Goal: Transaction & Acquisition: Book appointment/travel/reservation

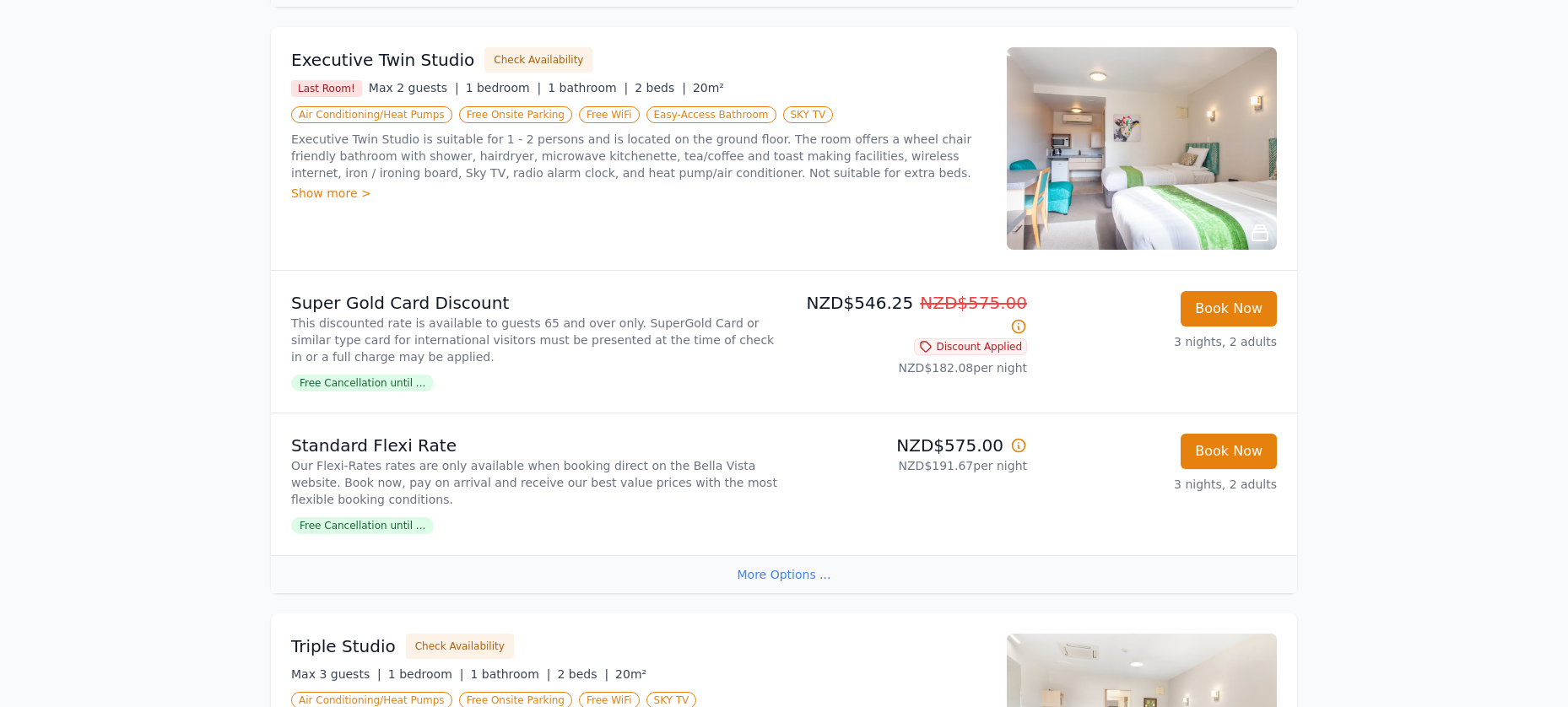
scroll to position [1349, 0]
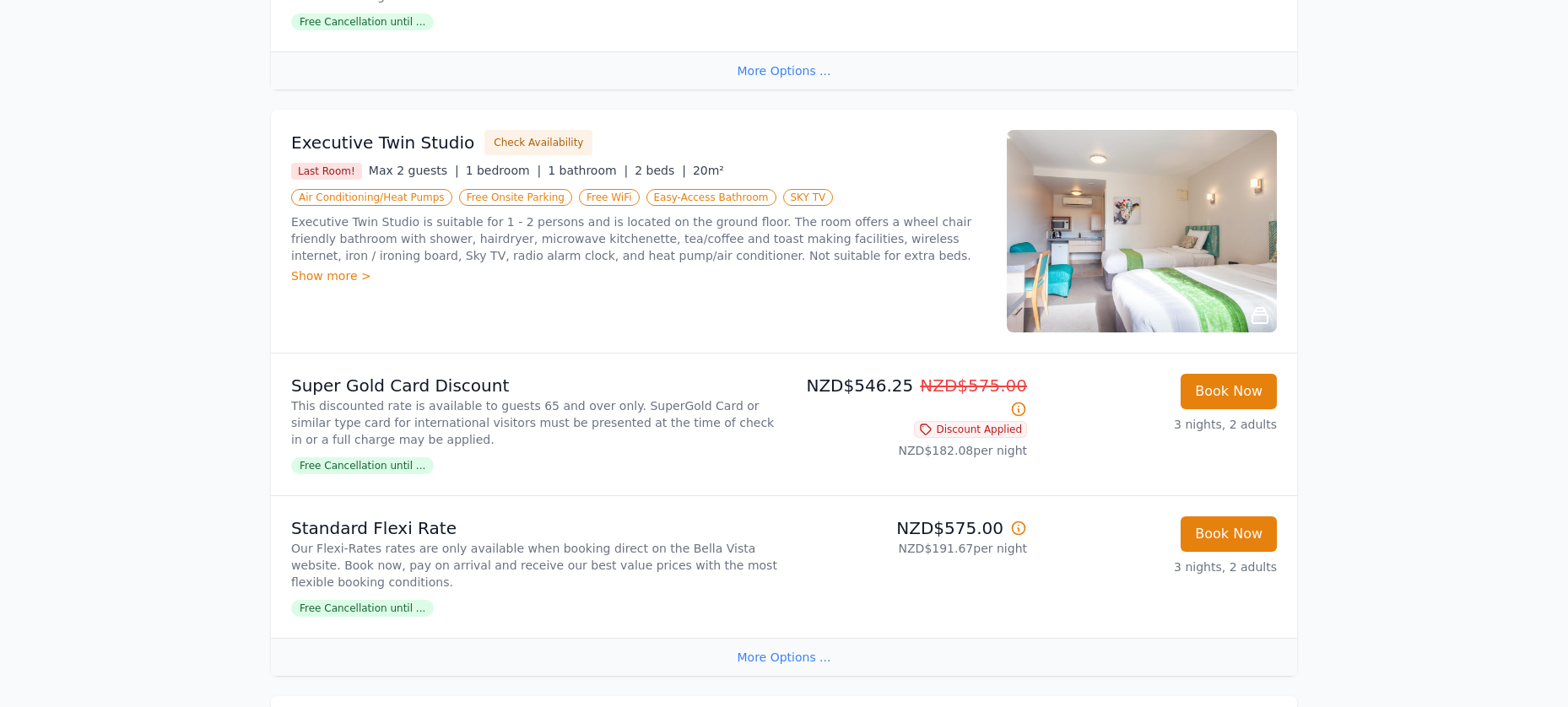
click at [1044, 298] on img at bounding box center [1142, 230] width 270 height 202
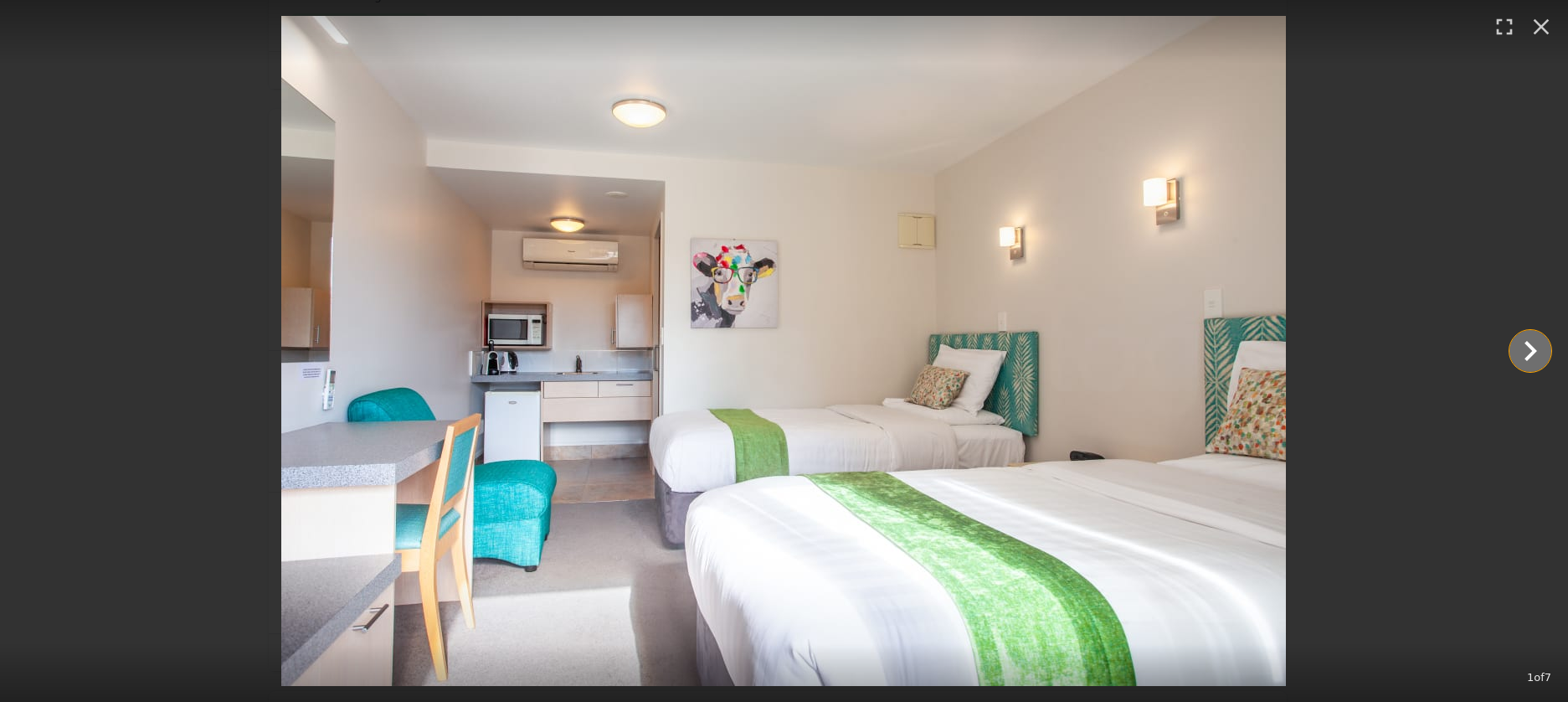
click at [1530, 353] on icon "Show slide 2 of 7" at bounding box center [1530, 350] width 40 height 40
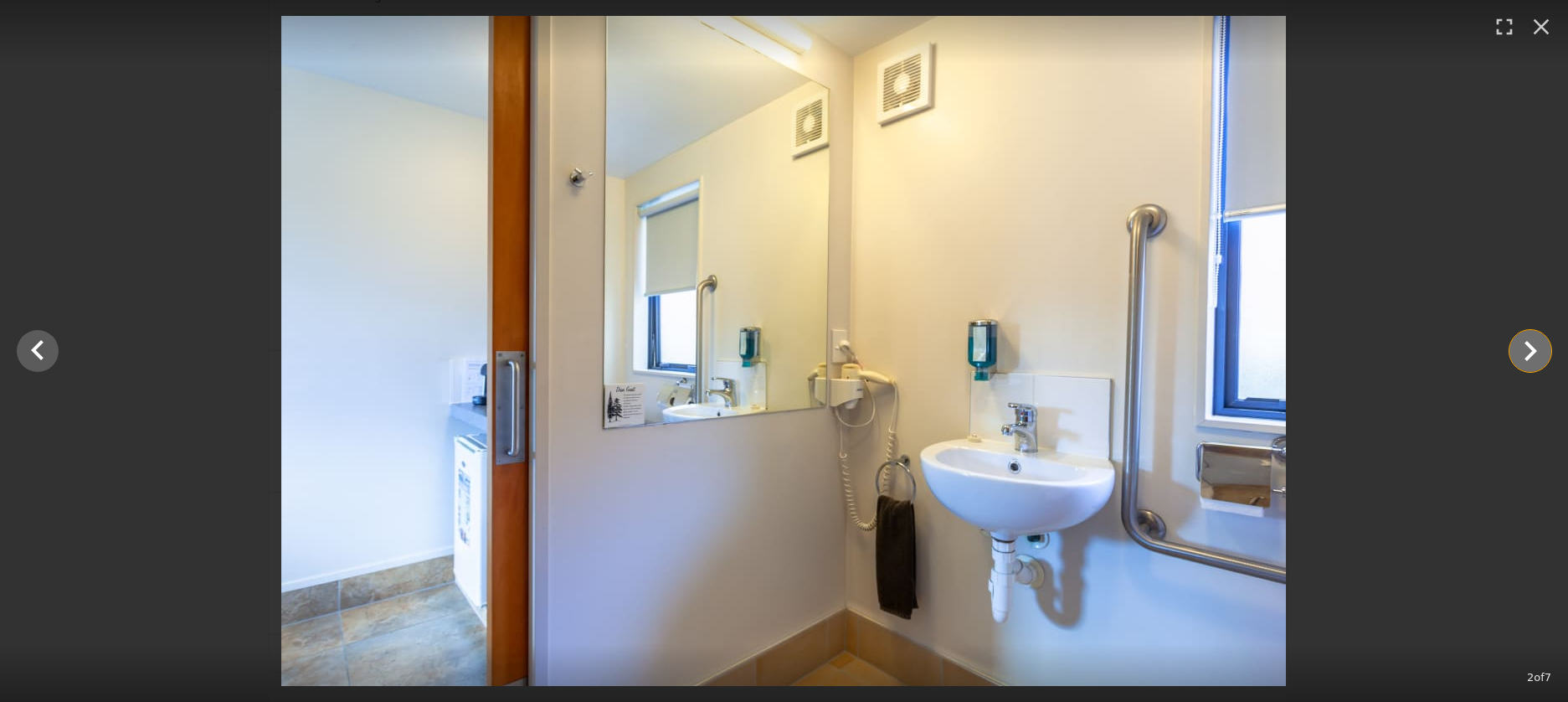
click at [1528, 351] on icon "Show slide 3 of 7" at bounding box center [1530, 350] width 40 height 40
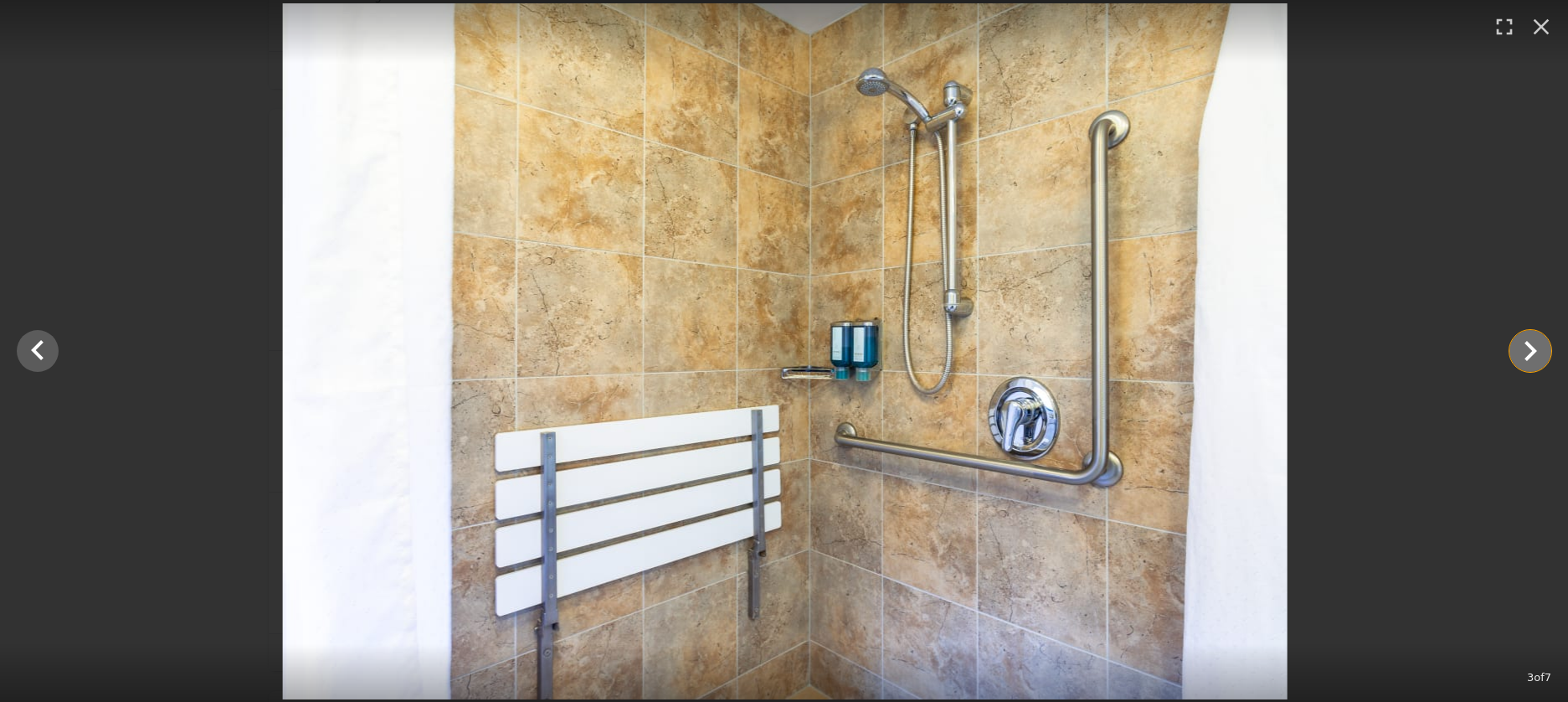
click at [1527, 351] on icon "Show slide 4 of 7" at bounding box center [1530, 350] width 40 height 40
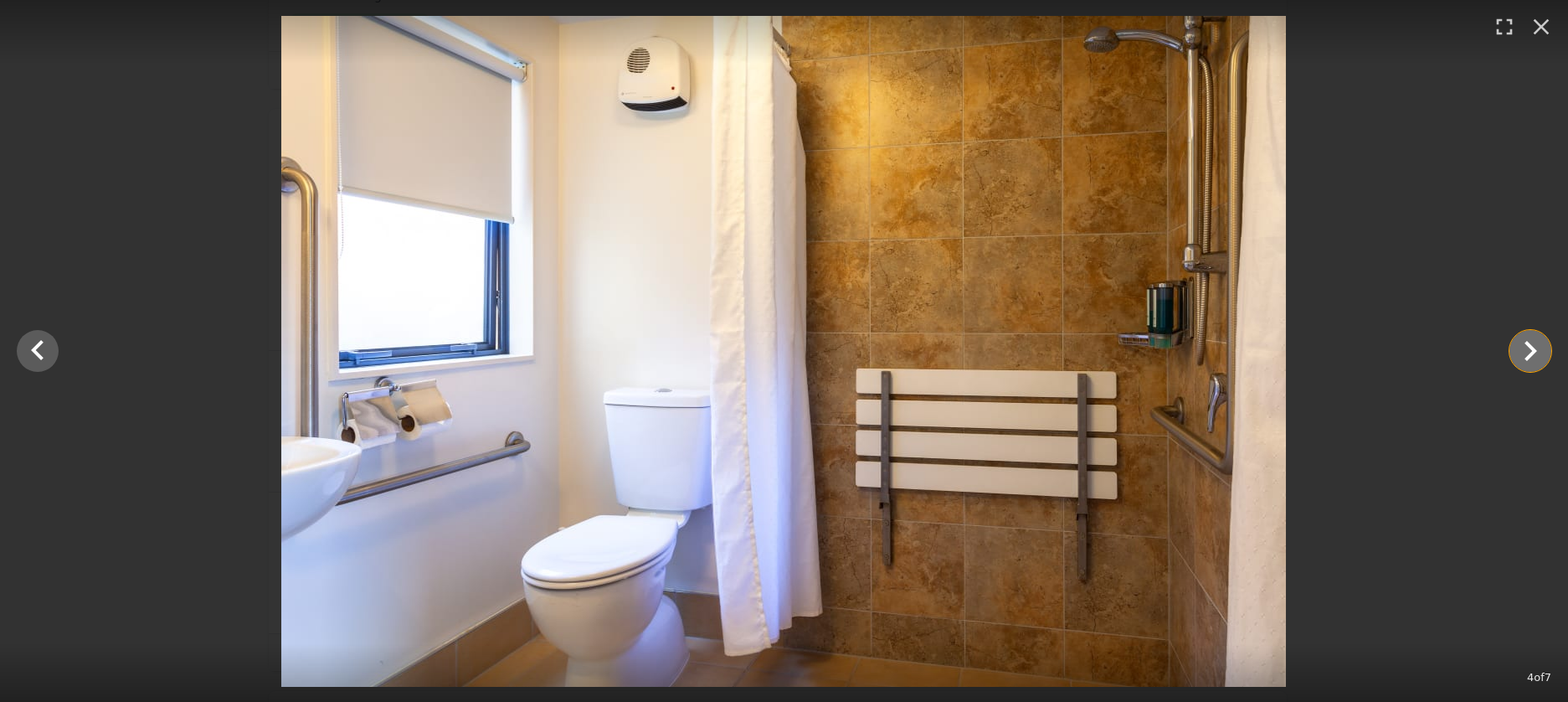
click at [1526, 353] on icon "Show slide 5 of 7" at bounding box center [1530, 350] width 40 height 40
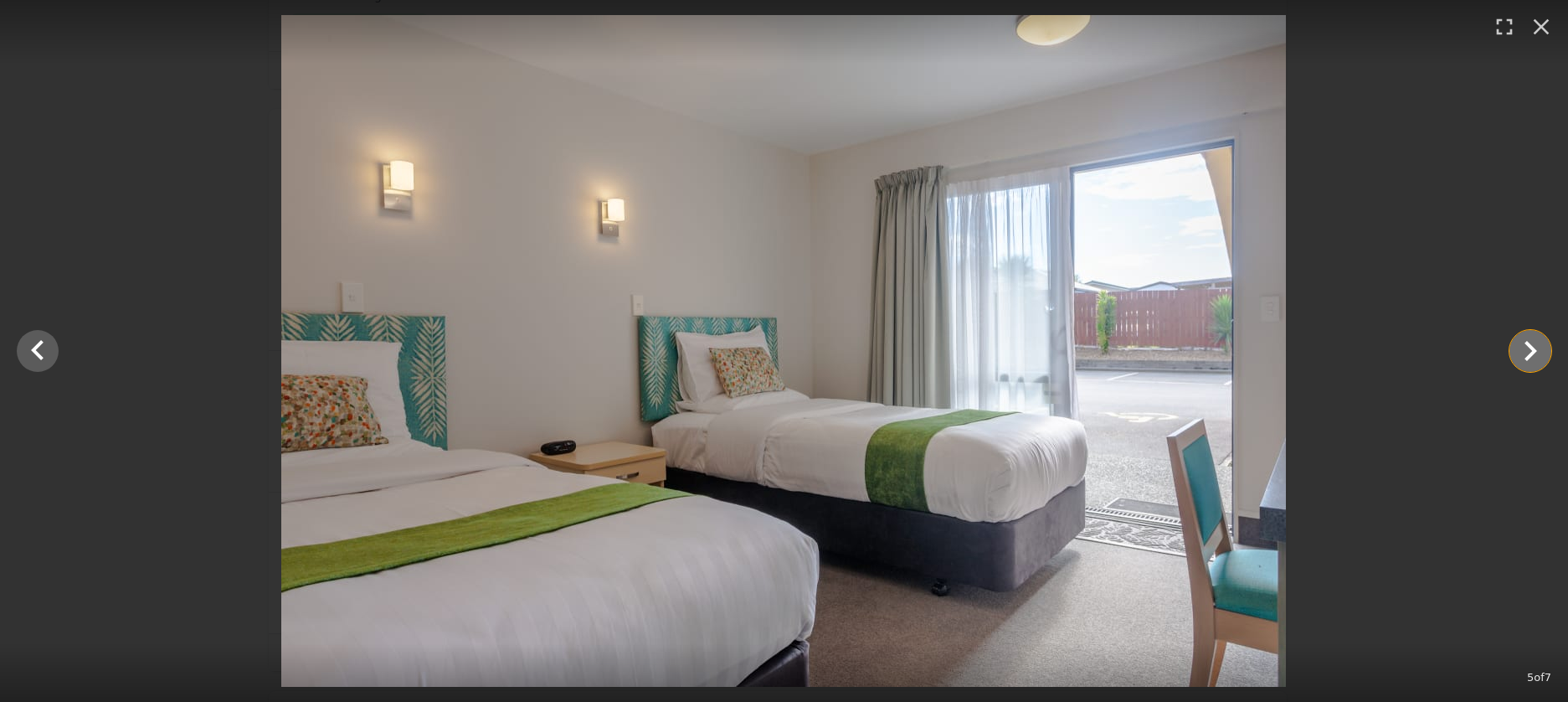
click at [1524, 355] on icon "Show slide 6 of 7" at bounding box center [1530, 350] width 40 height 40
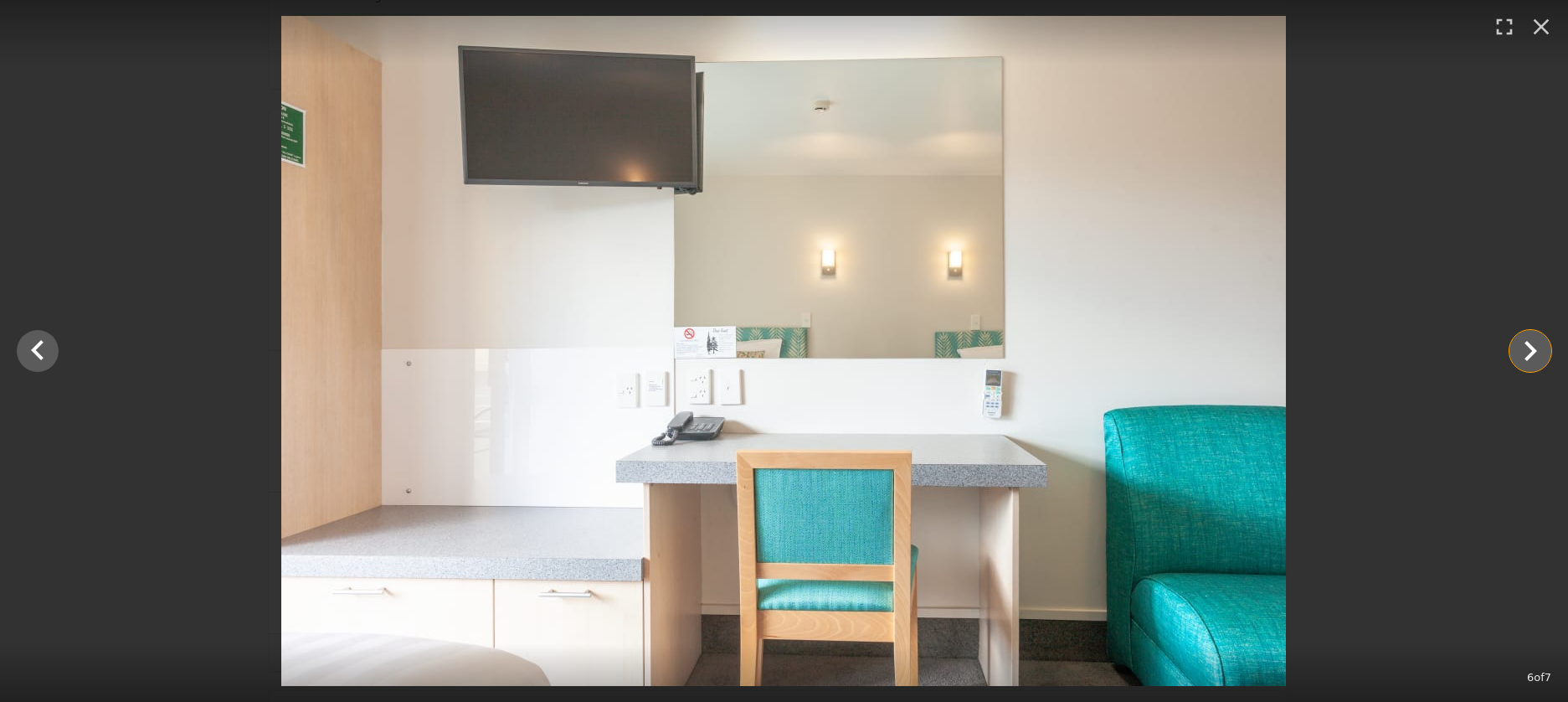
click at [1524, 360] on icon "Show slide 7 of 7" at bounding box center [1530, 350] width 40 height 40
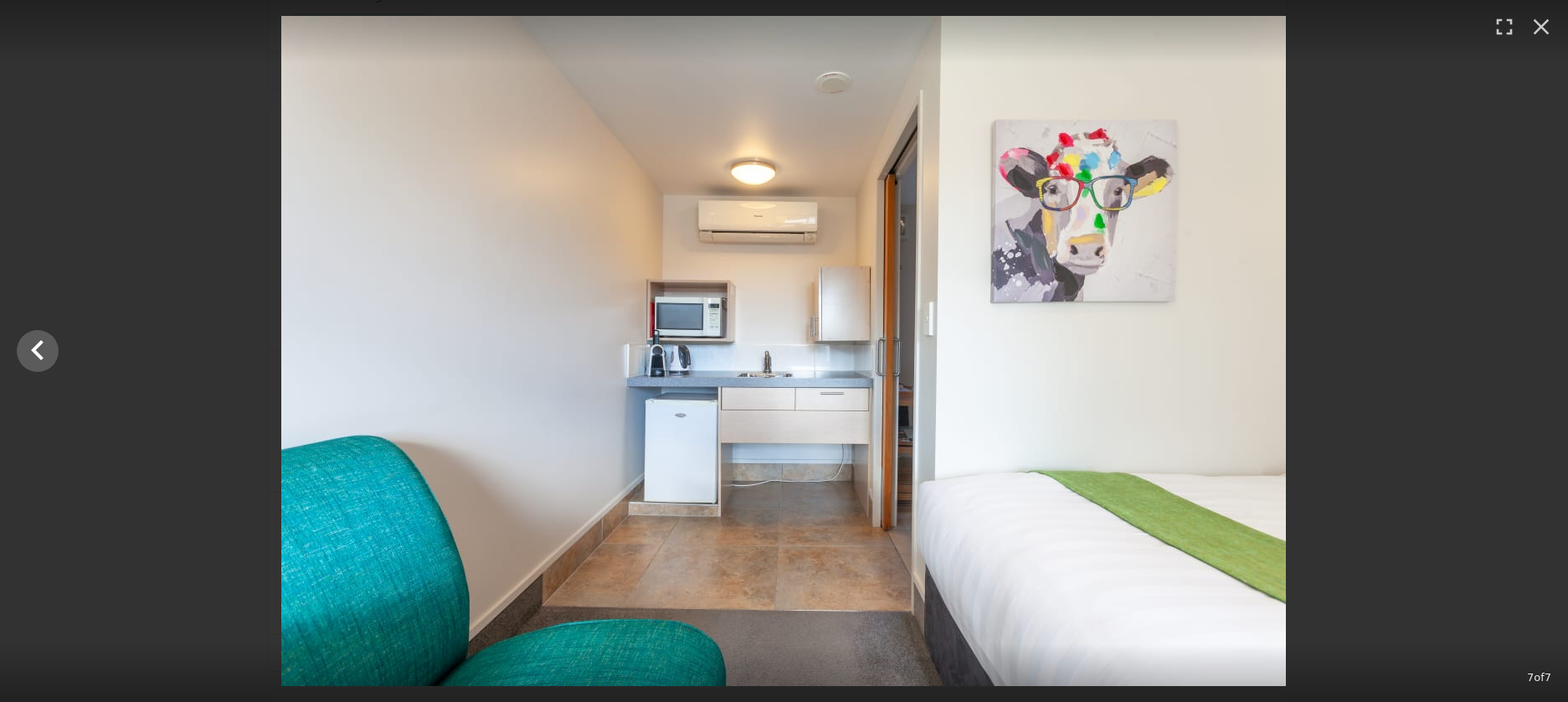
click at [1525, 360] on div at bounding box center [784, 351] width 1568 height 670
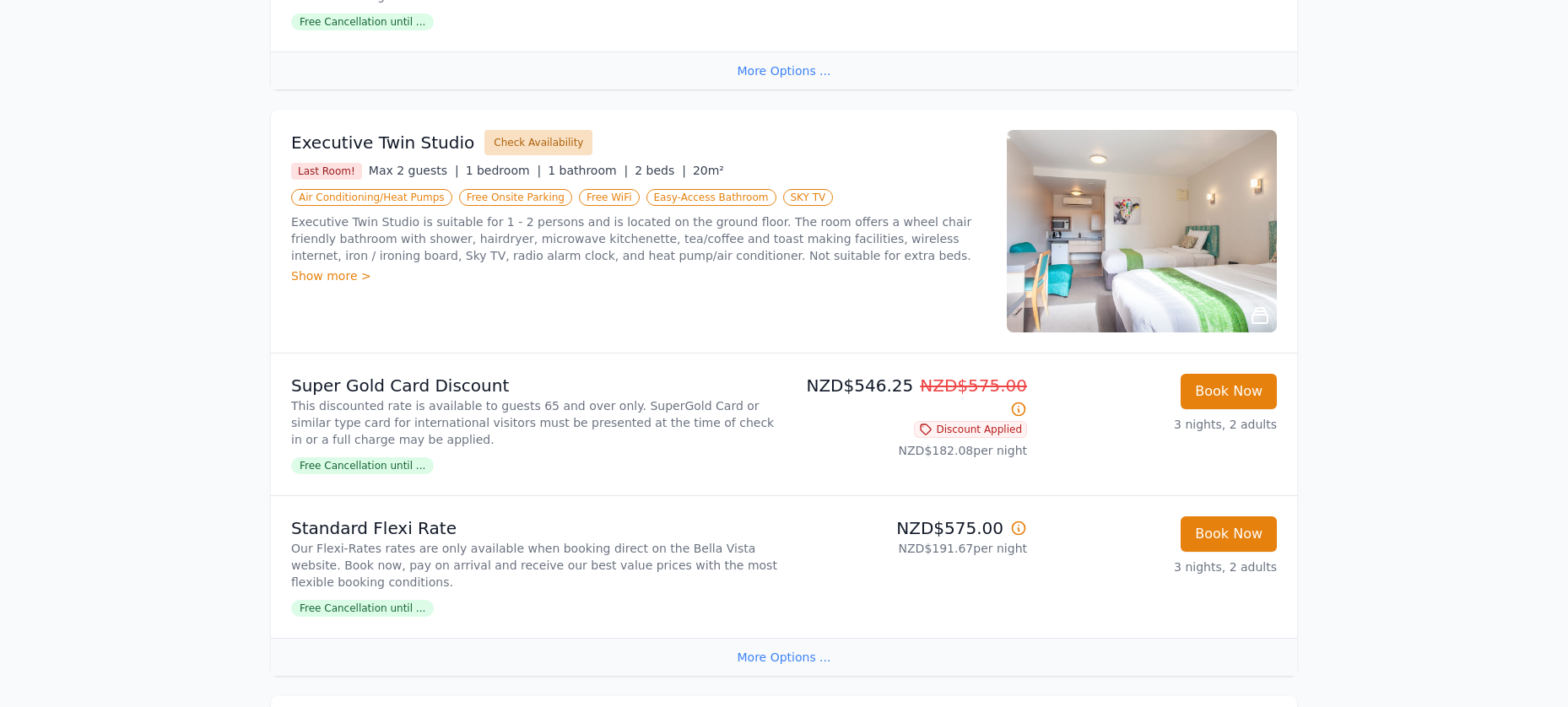
click at [522, 144] on button "Check Availability" at bounding box center [538, 142] width 108 height 25
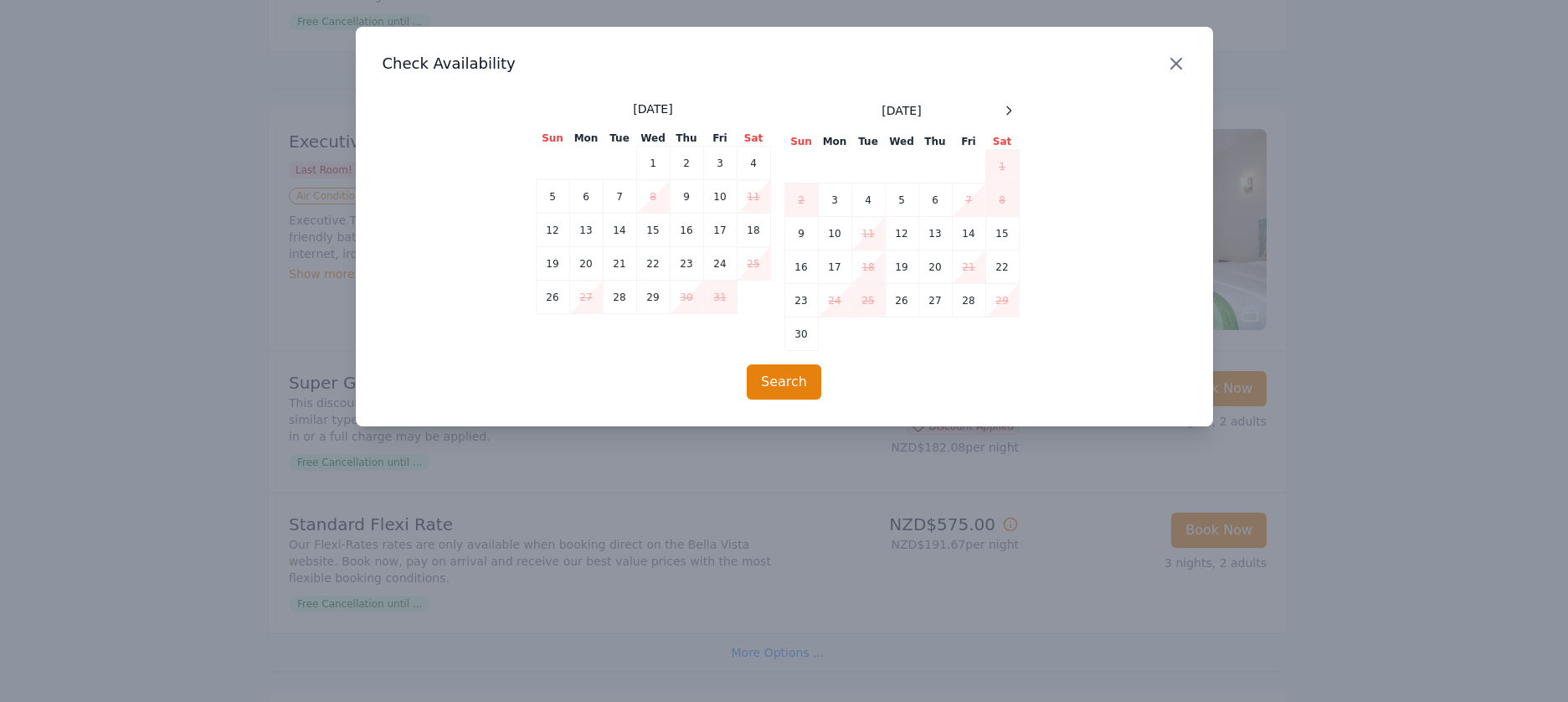
click at [1180, 57] on icon "button" at bounding box center [1176, 63] width 21 height 21
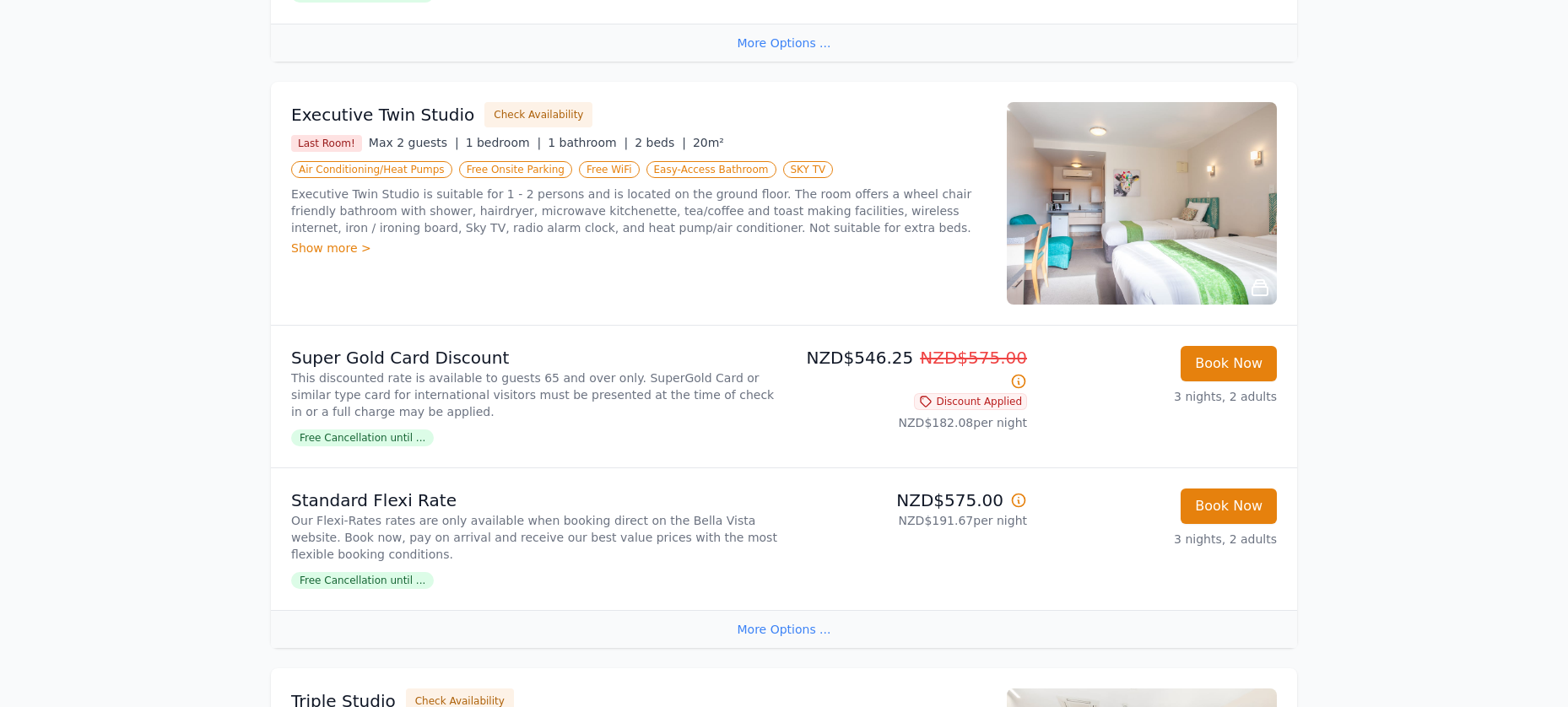
scroll to position [1359, 0]
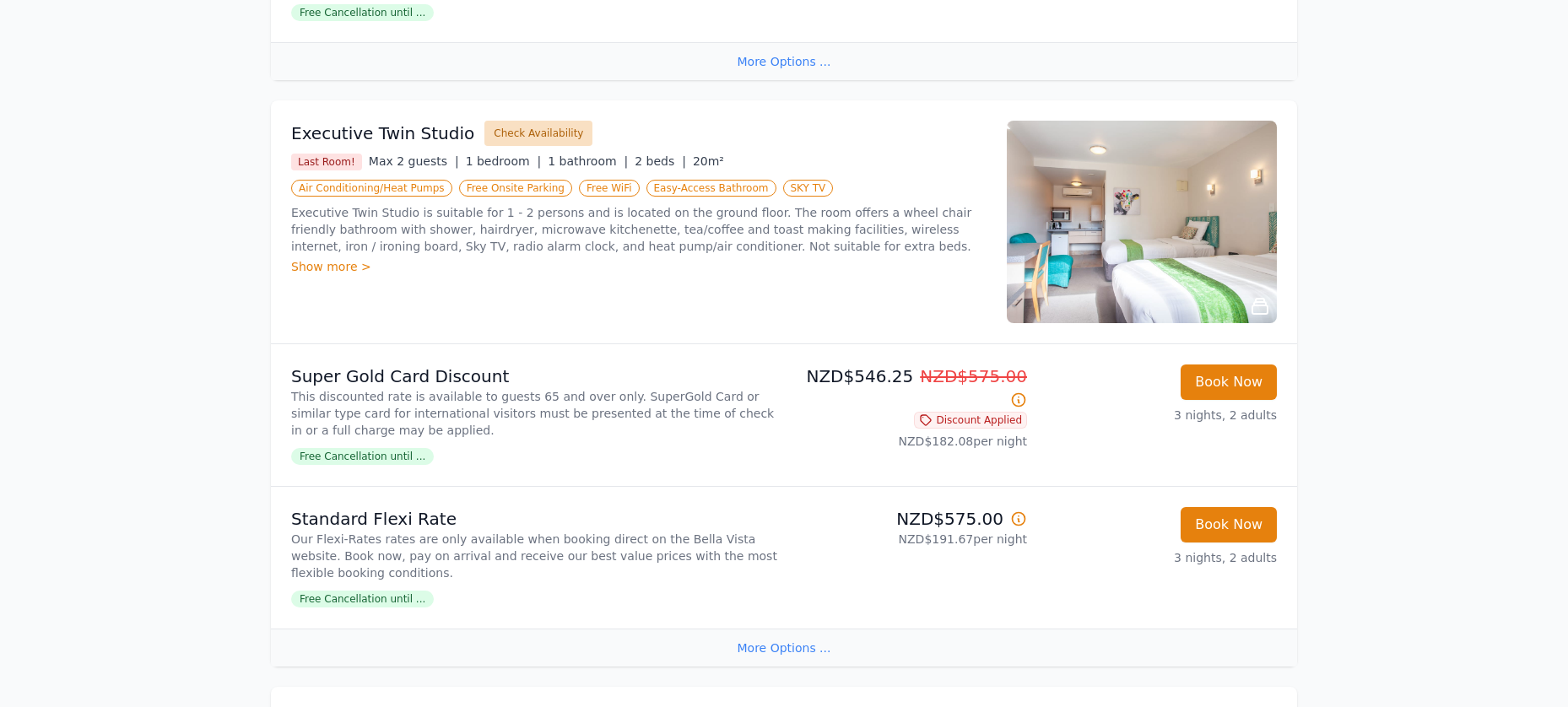
click at [527, 132] on button "Check Availability" at bounding box center [538, 133] width 108 height 25
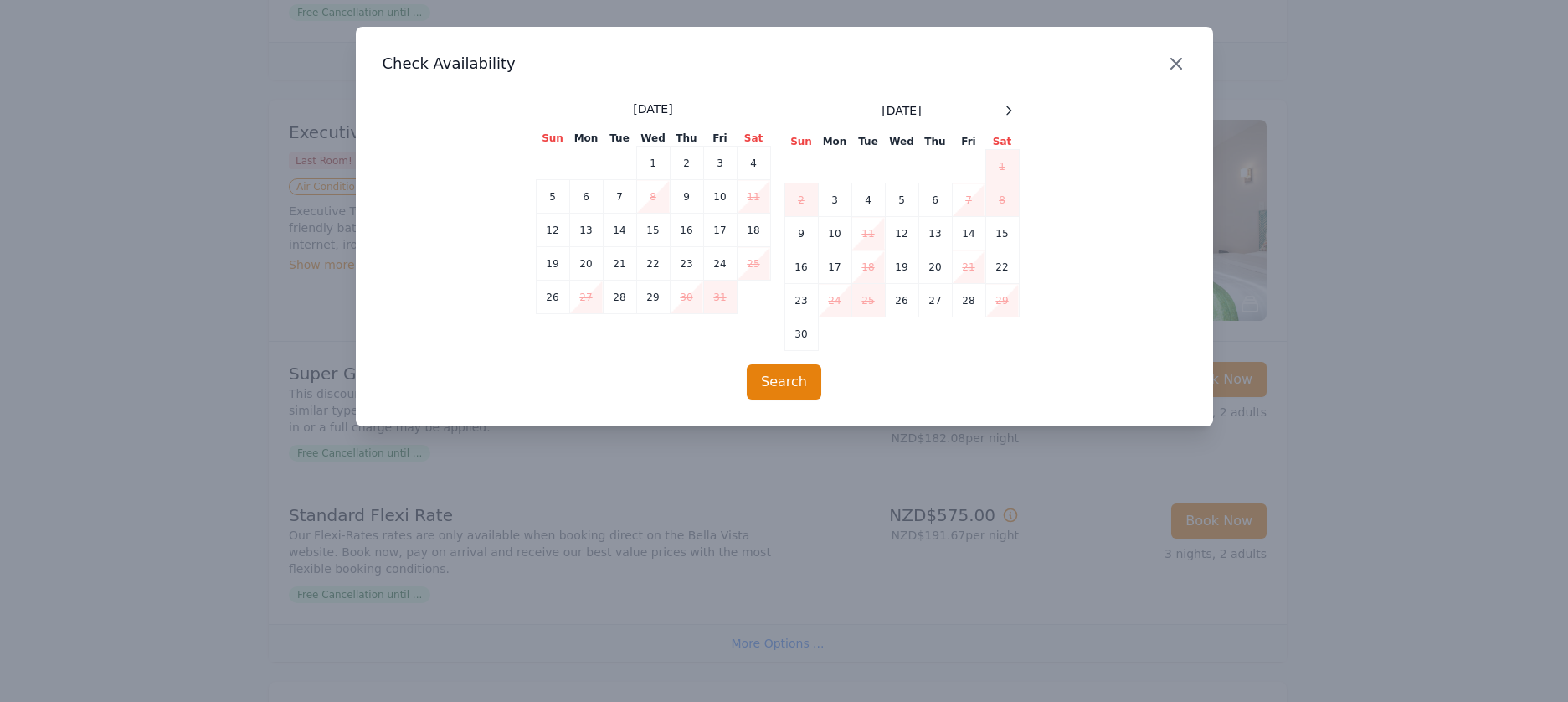
click at [1178, 65] on icon "button" at bounding box center [1176, 63] width 10 height 10
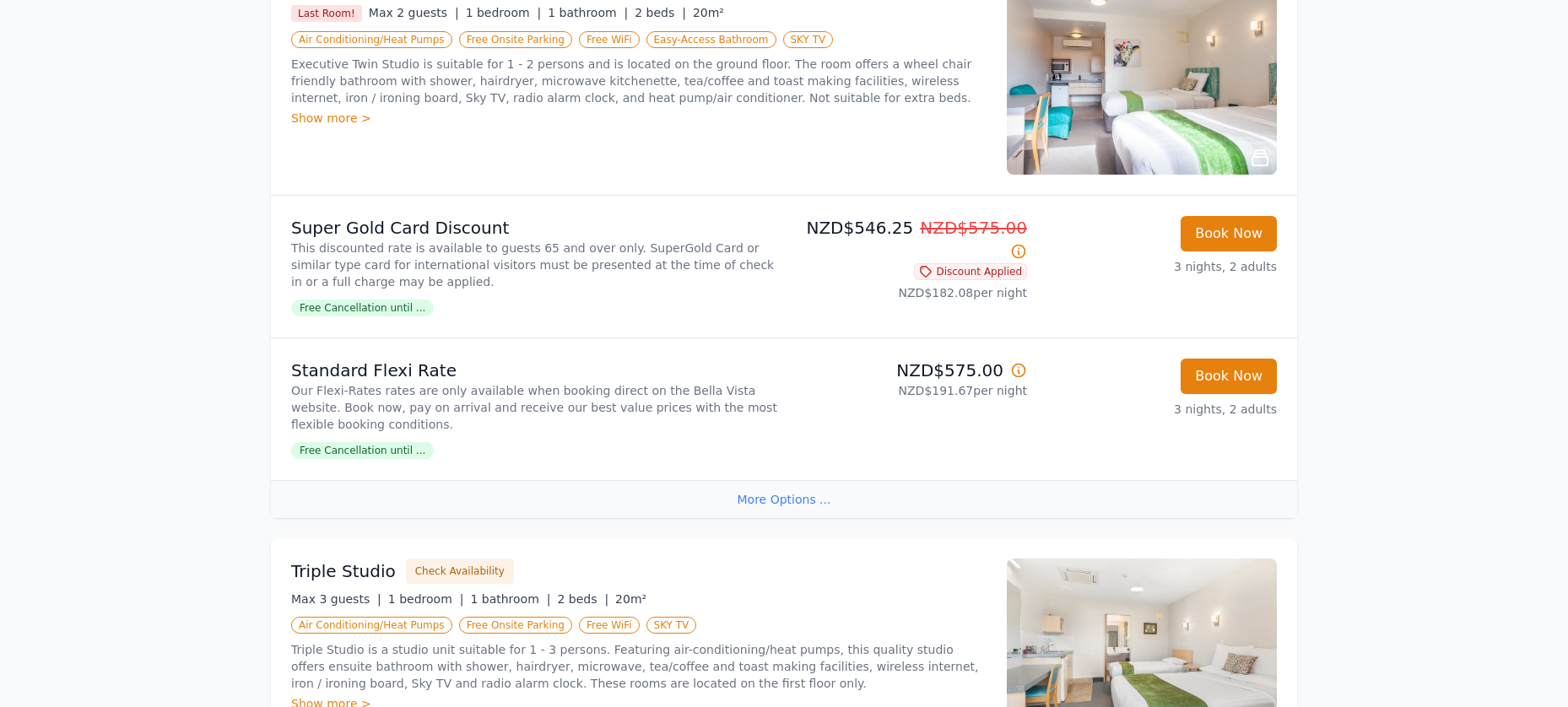
scroll to position [1434, 0]
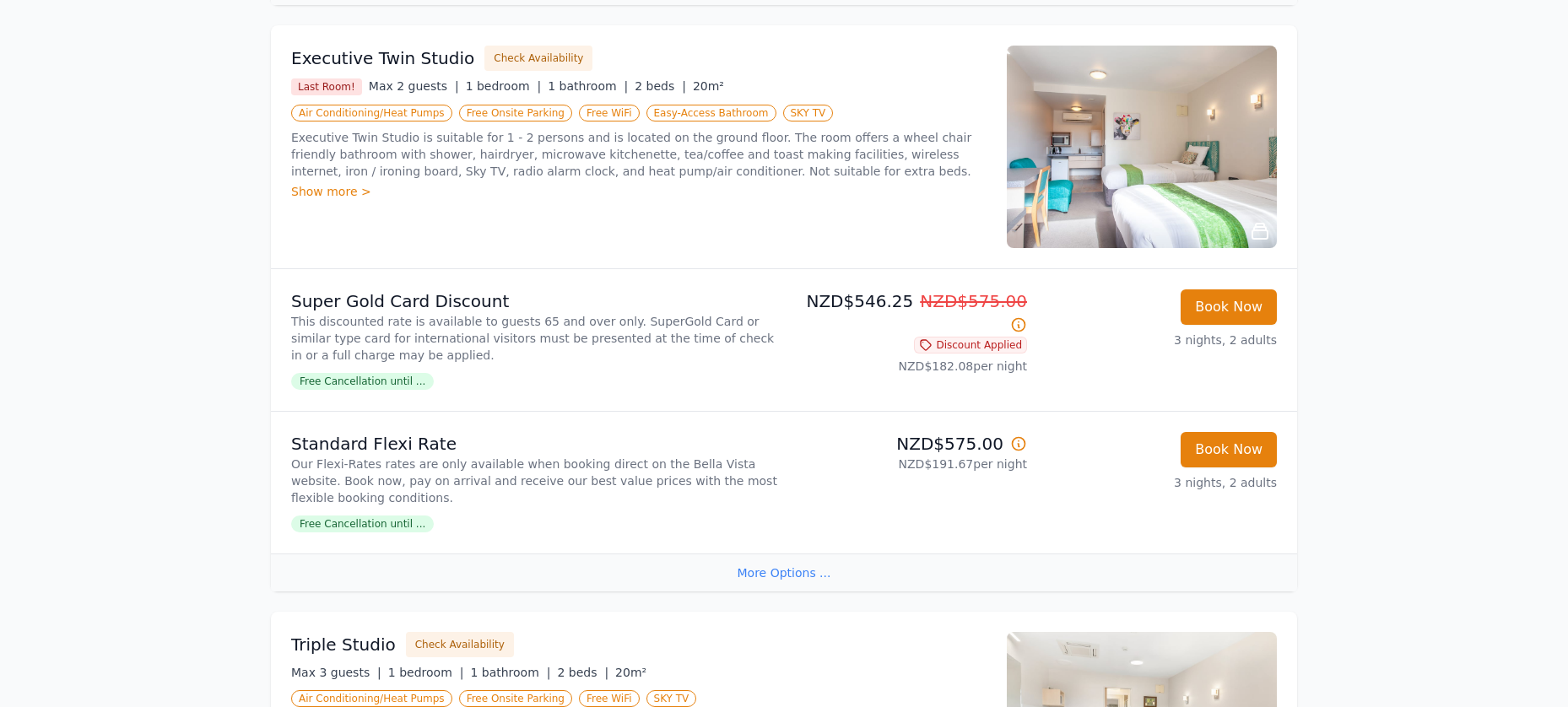
click at [1115, 154] on img at bounding box center [1142, 147] width 270 height 202
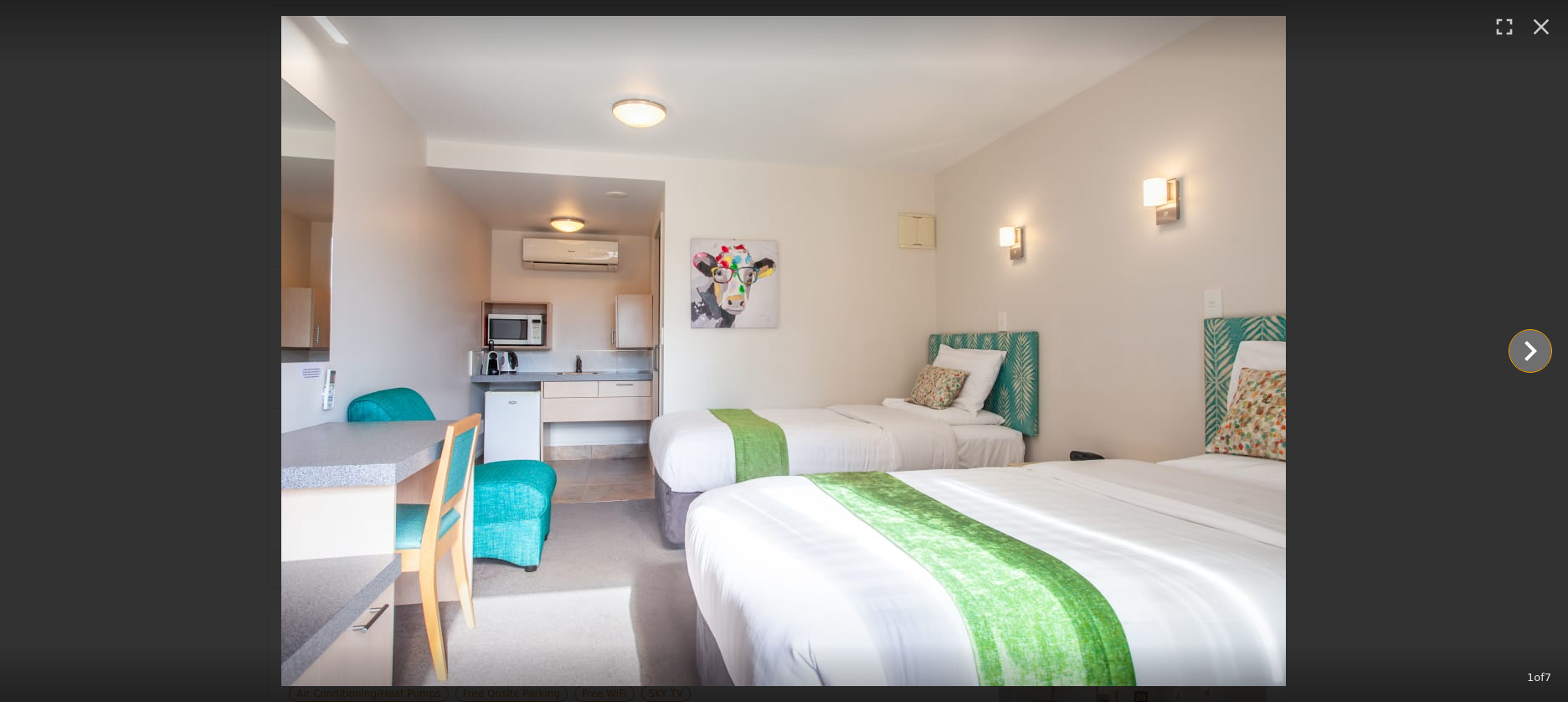
click at [1533, 348] on icon "Show slide 2 of 7" at bounding box center [1530, 351] width 13 height 21
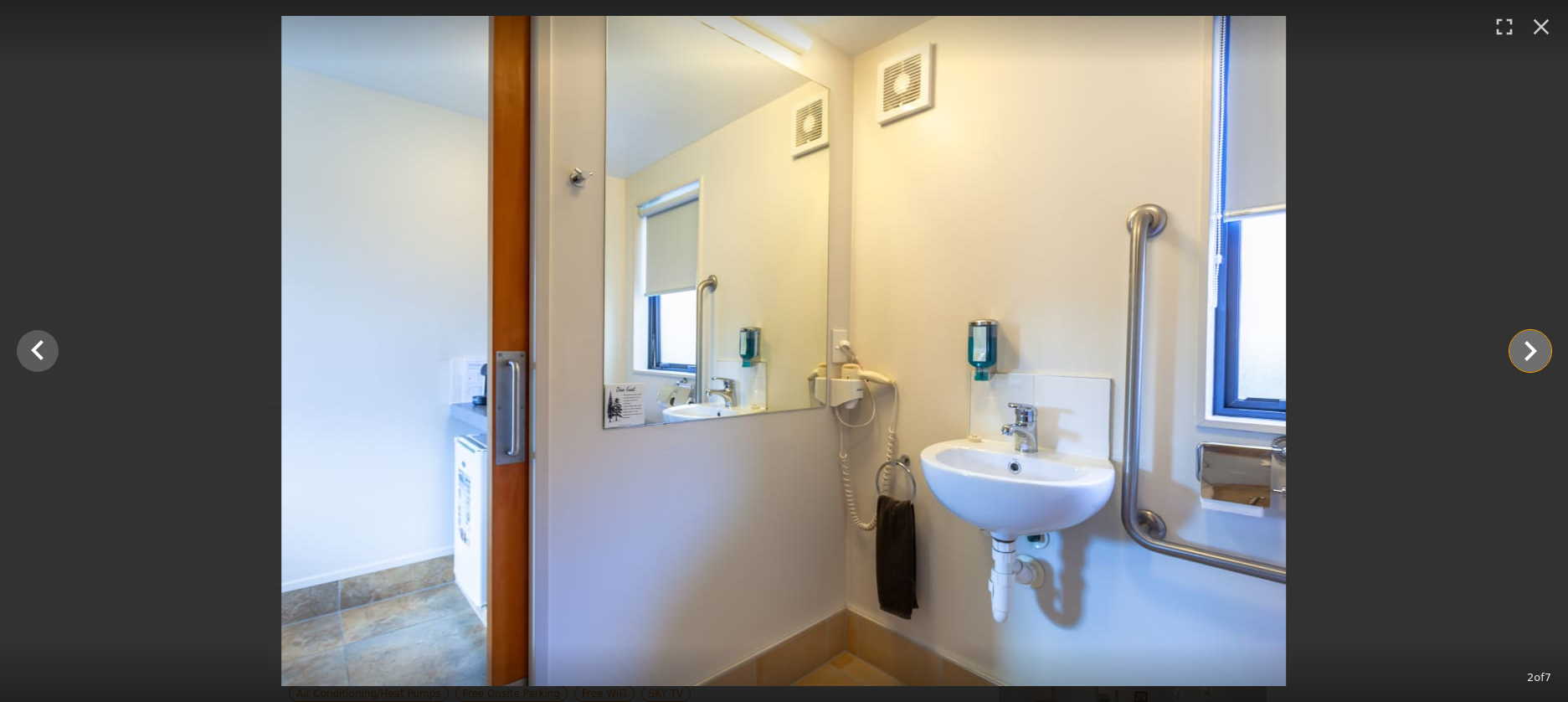
click at [1532, 349] on icon "Show slide 3 of 7" at bounding box center [1530, 351] width 13 height 21
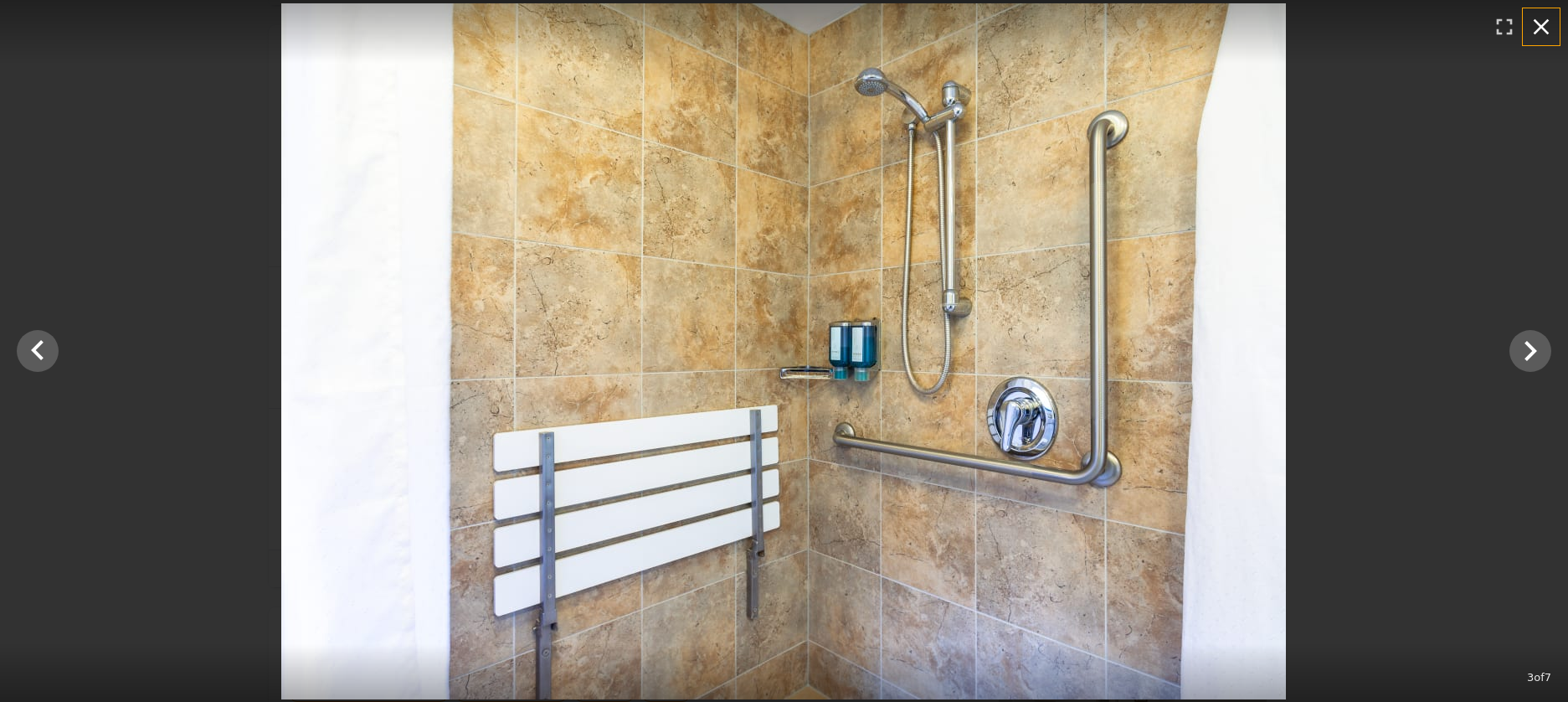
click at [1543, 24] on icon "button" at bounding box center [1541, 27] width 27 height 27
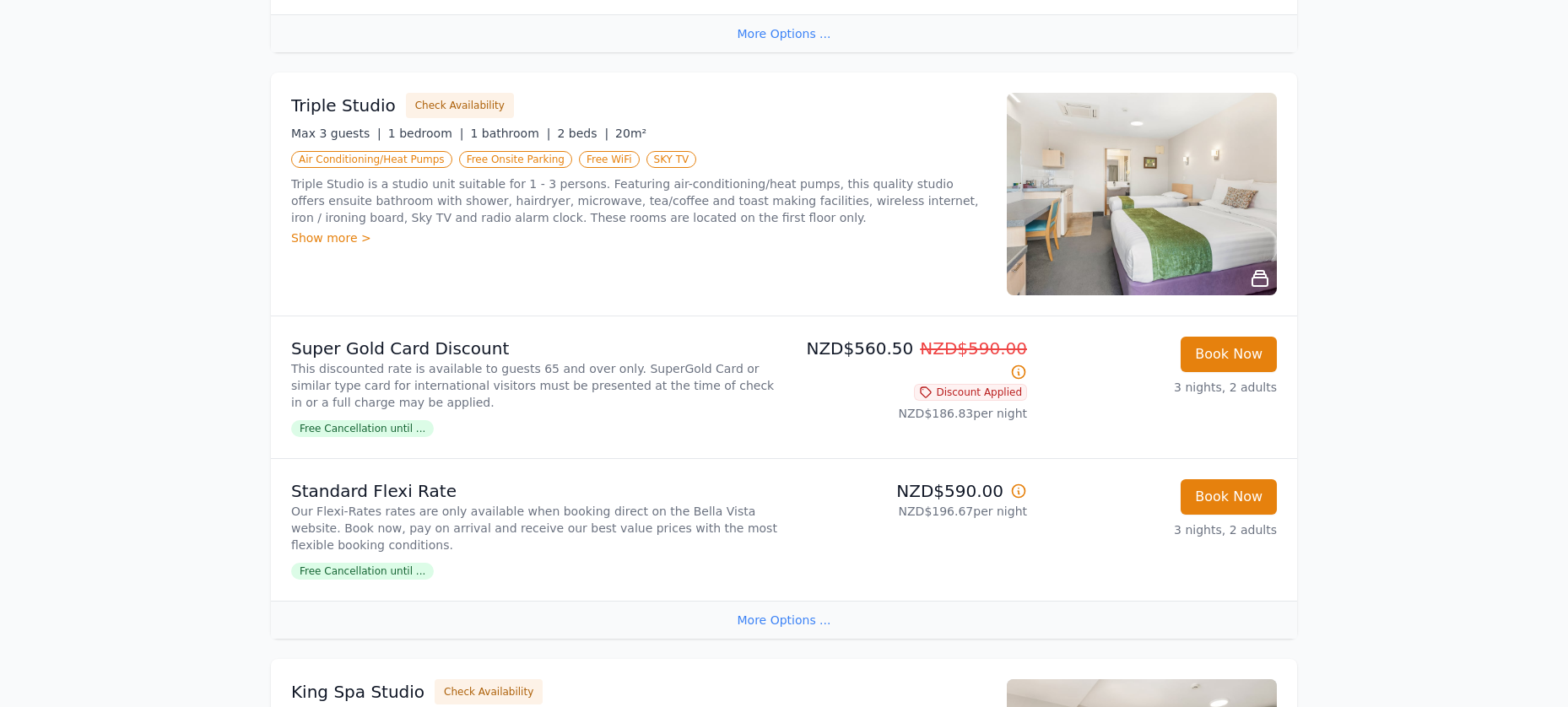
scroll to position [2024, 0]
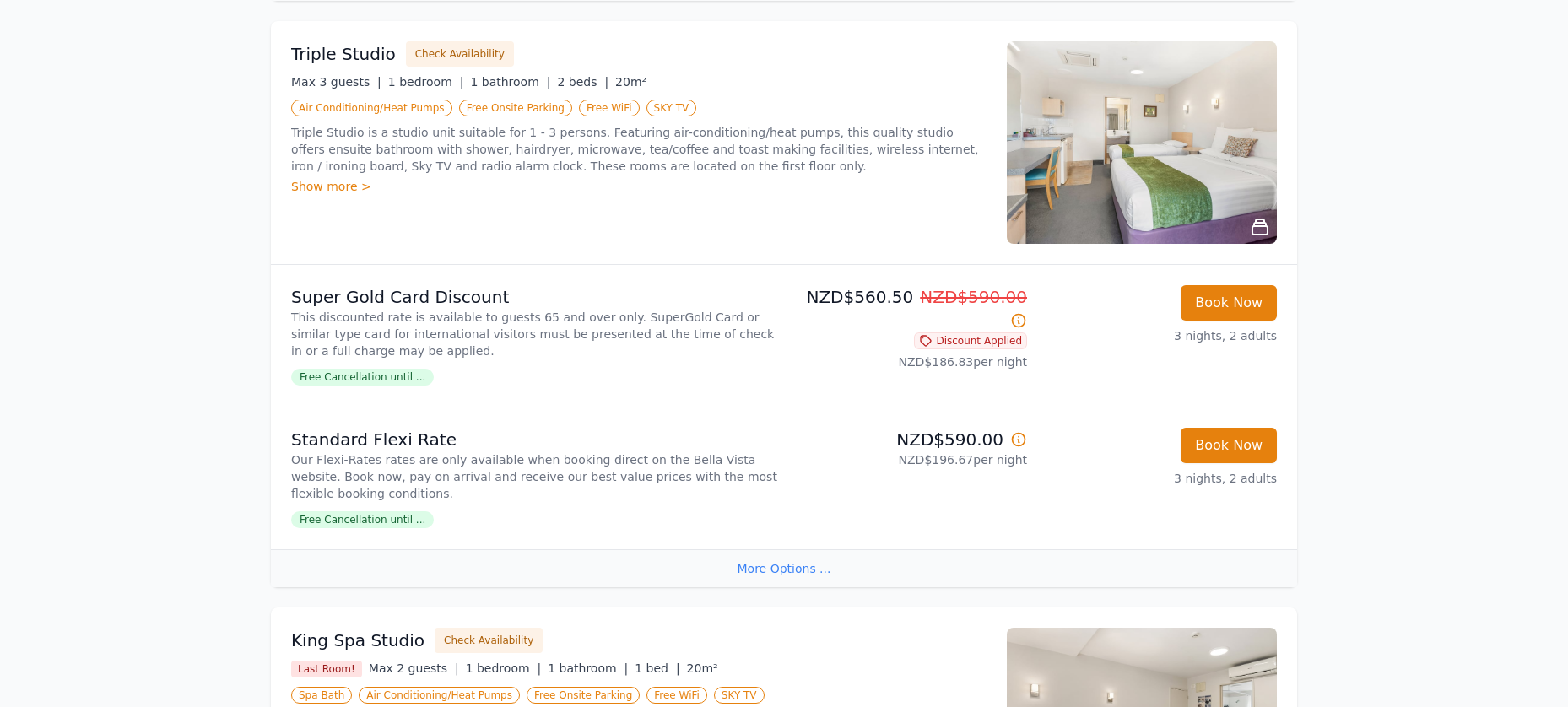
click at [1166, 184] on img at bounding box center [1142, 142] width 270 height 202
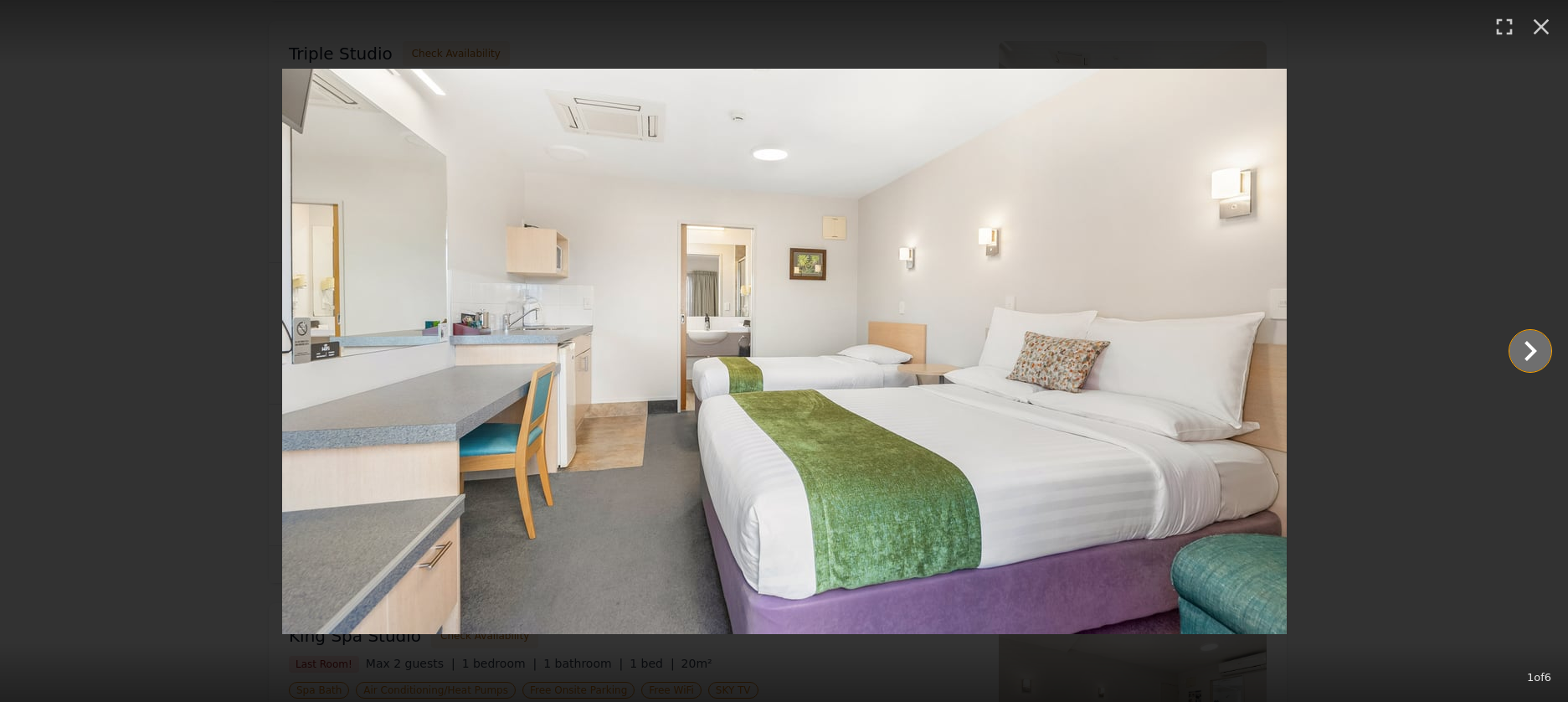
click at [1533, 348] on icon "Show slide 2 of 6" at bounding box center [1530, 351] width 13 height 21
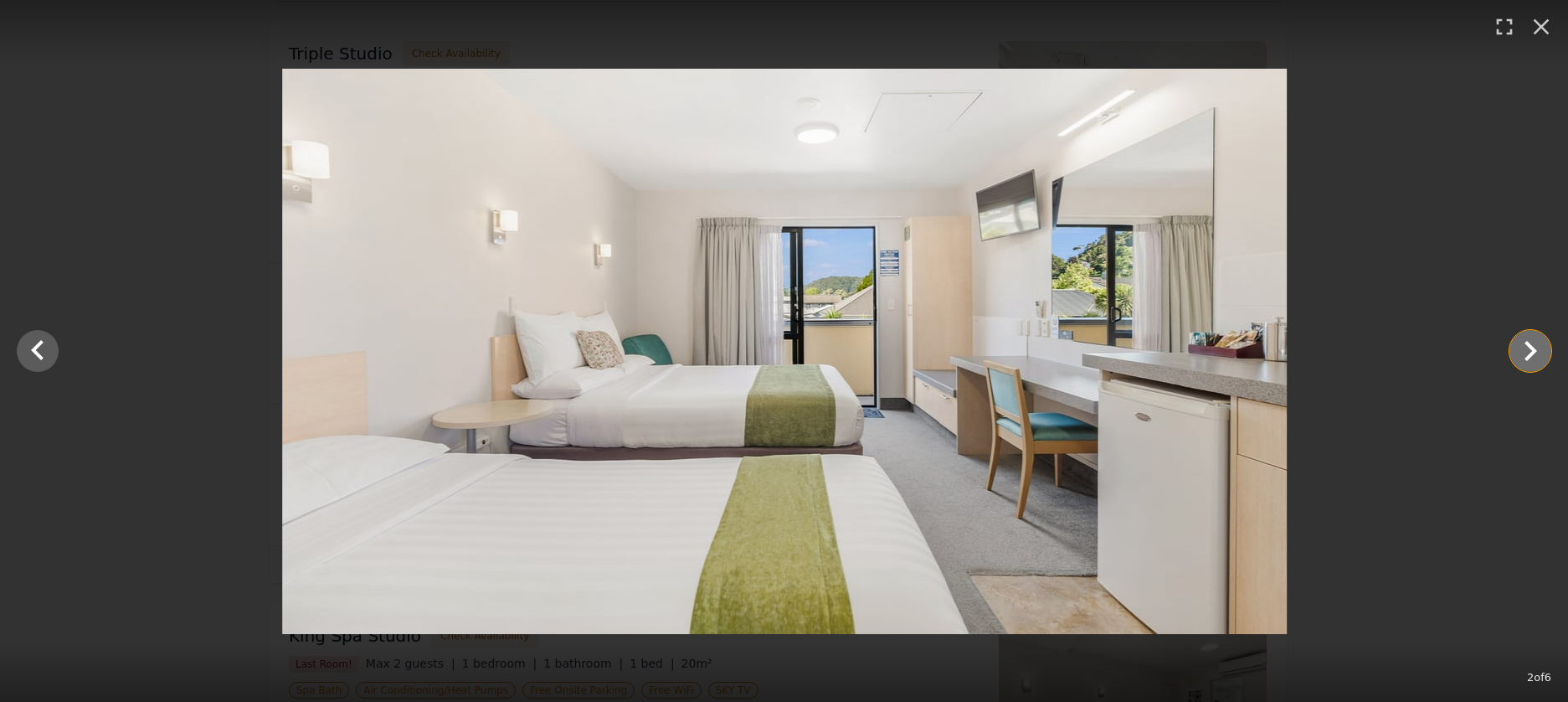
click at [1533, 348] on icon "Show slide 3 of 6" at bounding box center [1530, 351] width 13 height 21
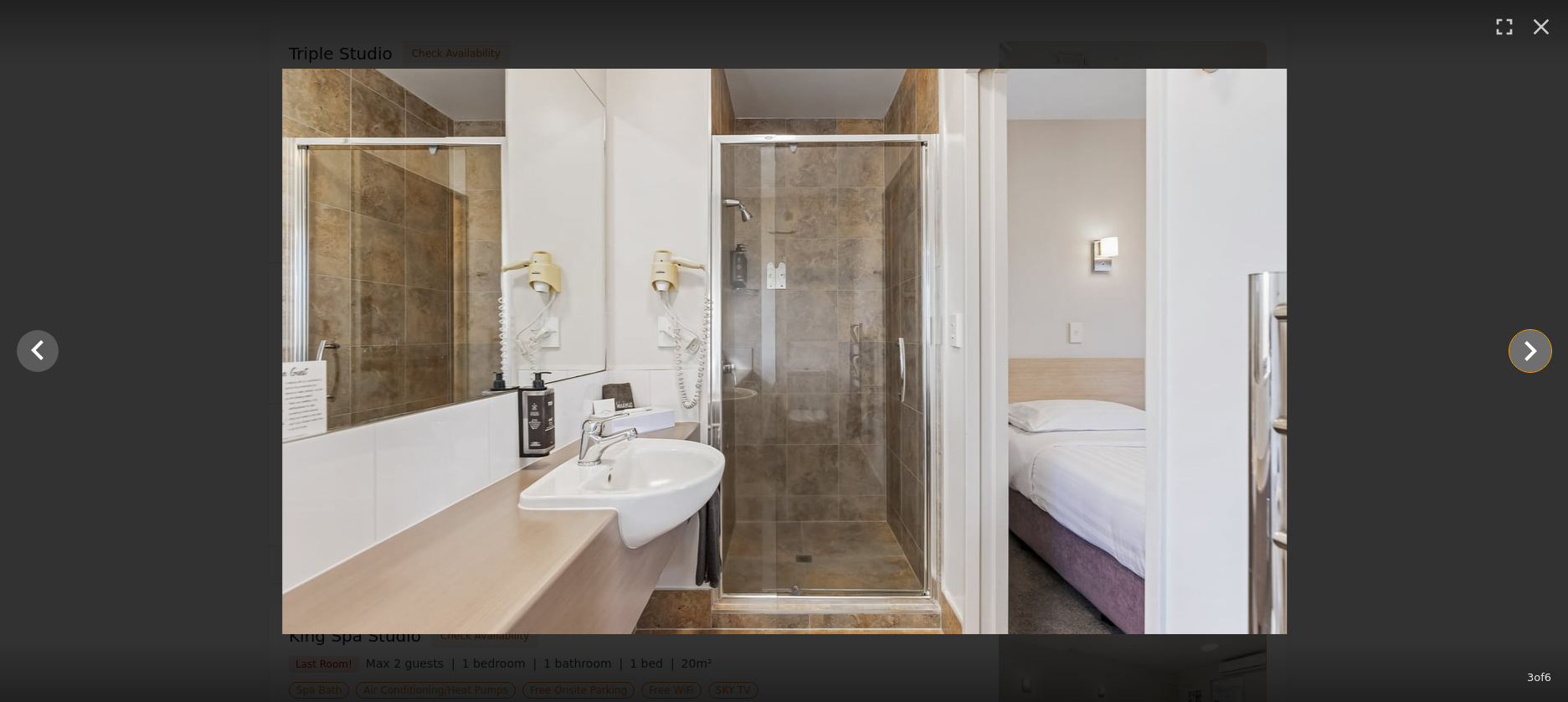
click at [1533, 348] on icon "Show slide 4 of 6" at bounding box center [1530, 351] width 13 height 21
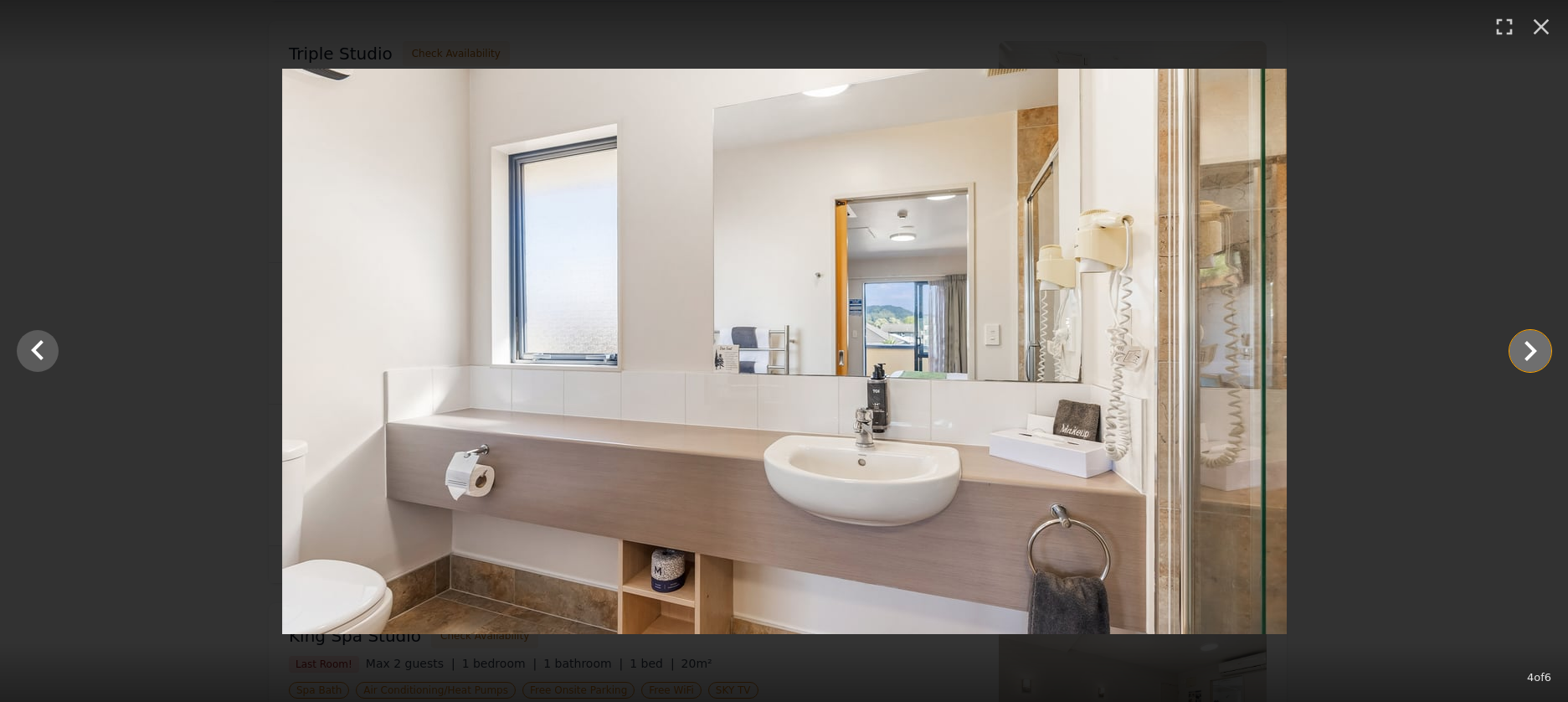
click at [1533, 348] on icon "Show slide 5 of 6" at bounding box center [1530, 351] width 13 height 21
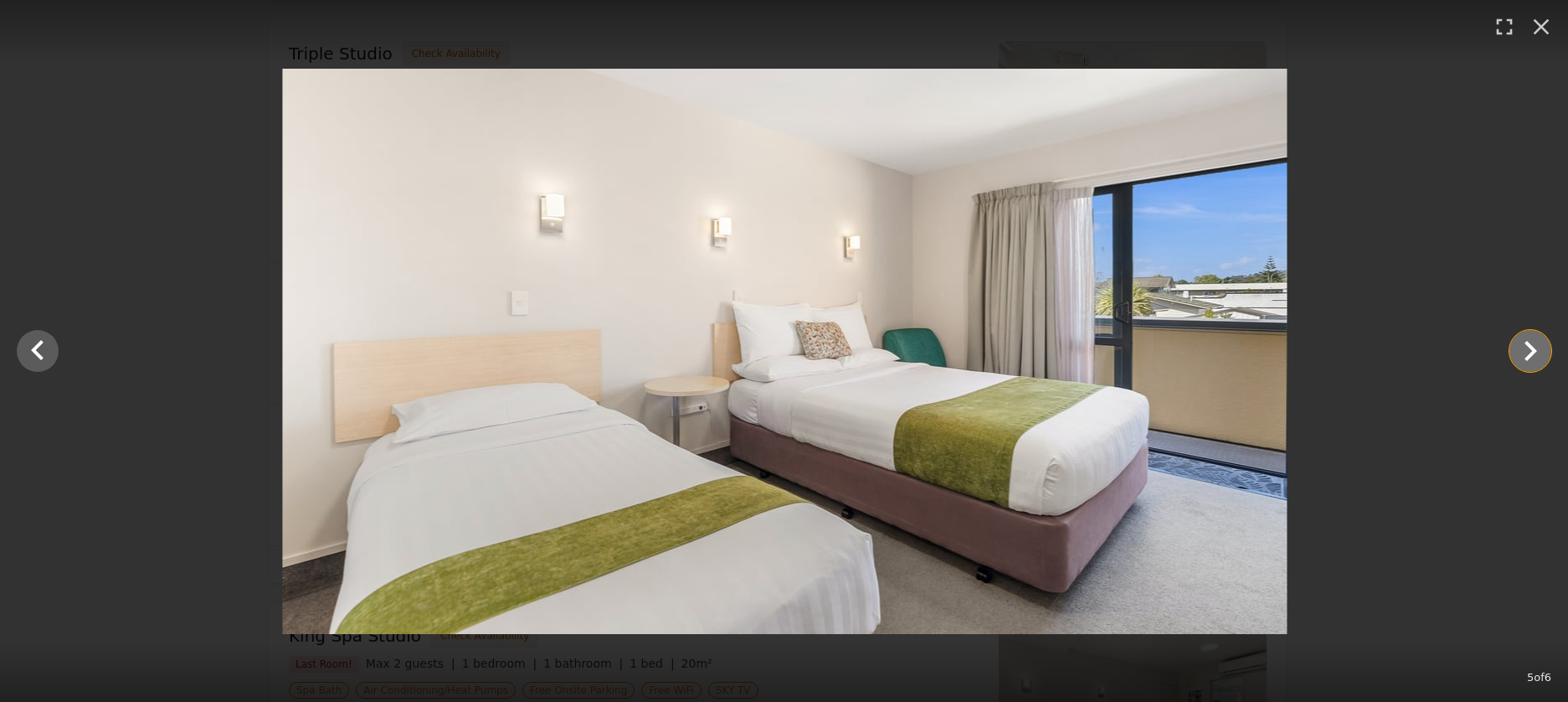
click at [1533, 348] on icon "Show slide 6 of 6" at bounding box center [1530, 351] width 13 height 21
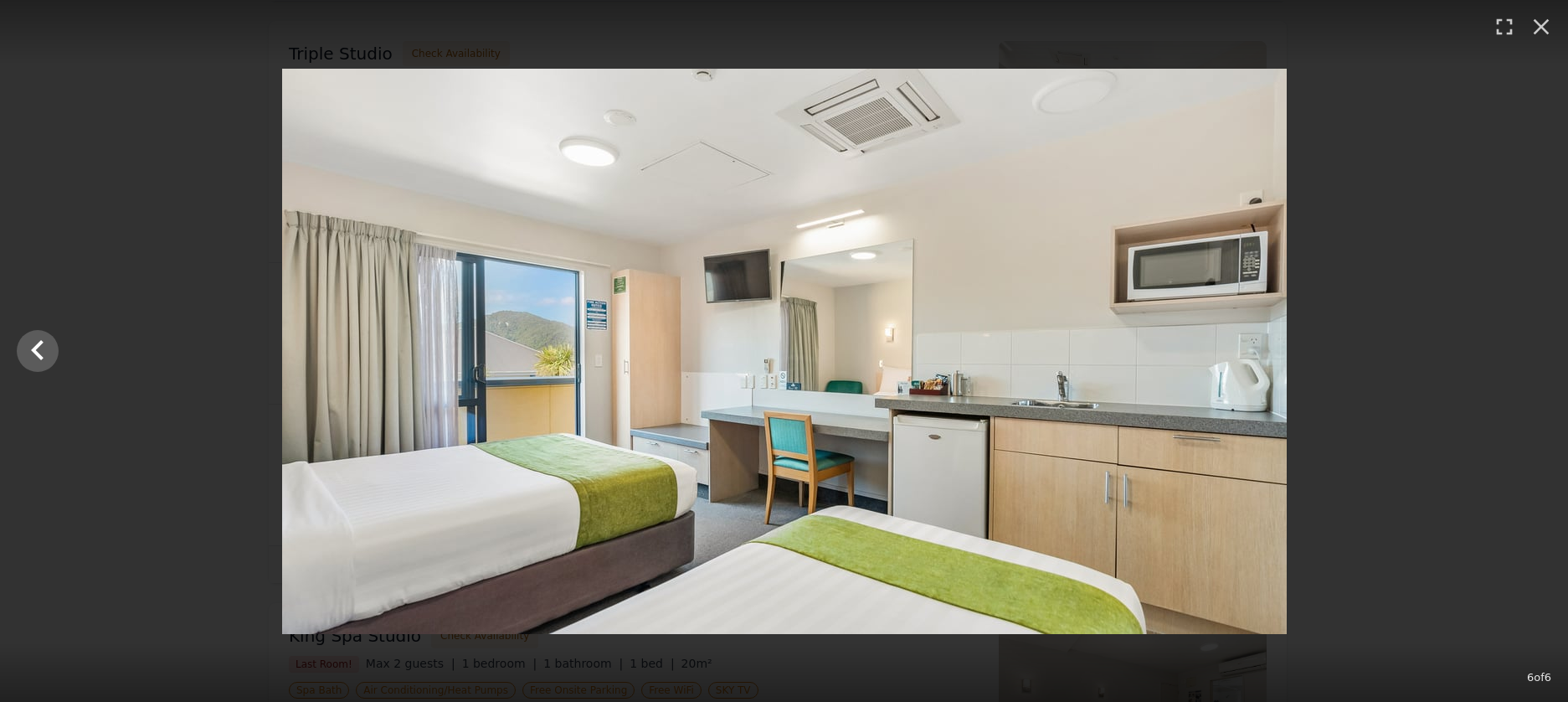
click at [1532, 348] on div at bounding box center [784, 351] width 1568 height 565
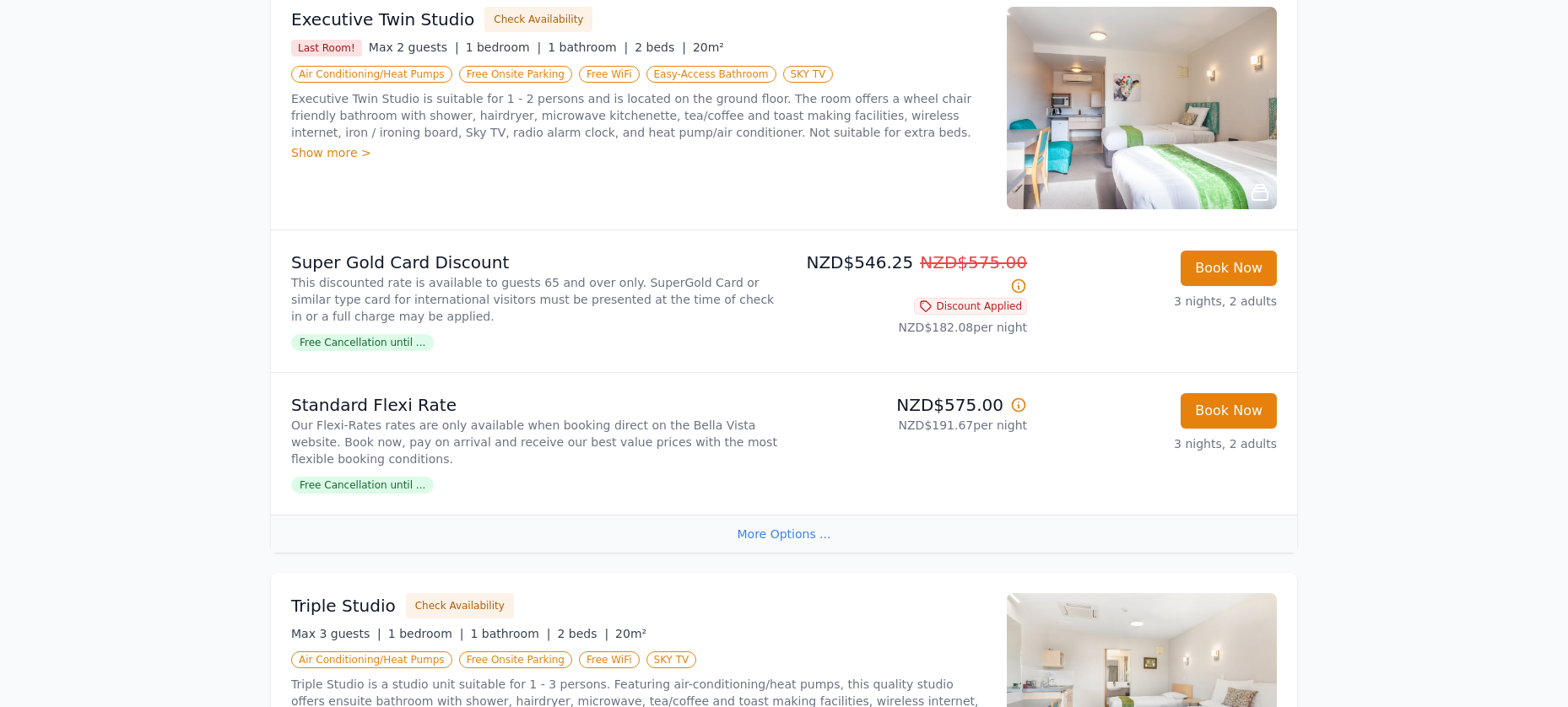
scroll to position [1443, 0]
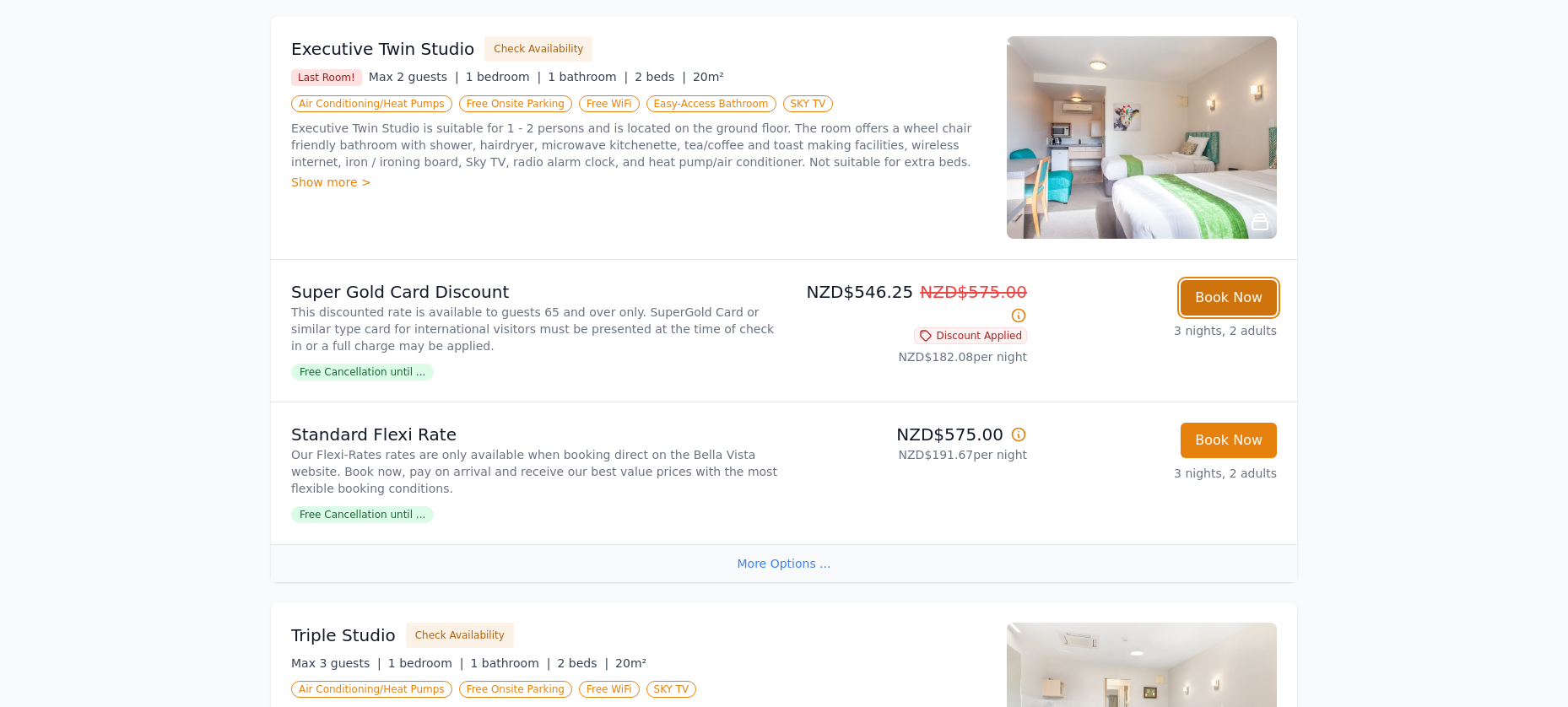
click at [1216, 298] on button "Book Now" at bounding box center [1229, 297] width 96 height 35
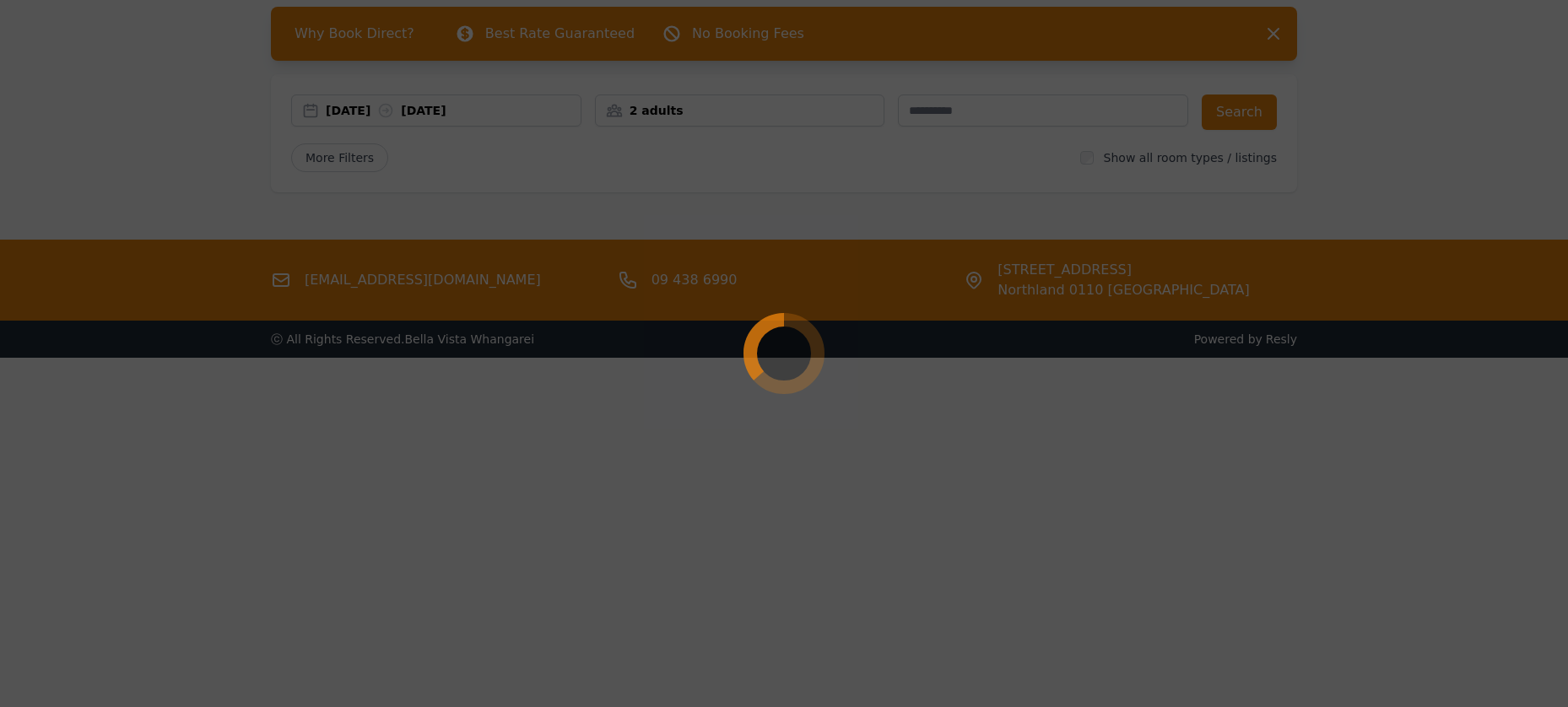
scroll to position [81, 0]
